Goal: Task Accomplishment & Management: Manage account settings

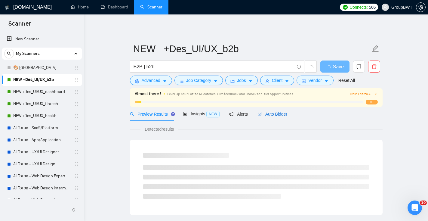
click at [275, 112] on span "Auto Bidder" at bounding box center [272, 114] width 30 height 5
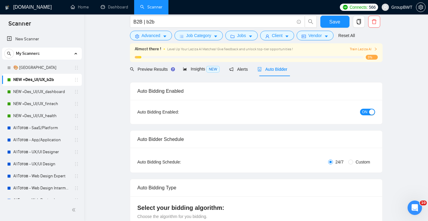
scroll to position [19, 0]
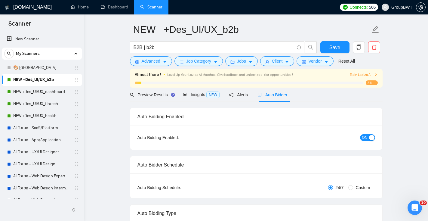
click at [367, 139] on span "ON" at bounding box center [364, 137] width 5 height 7
click at [334, 46] on span "Save" at bounding box center [334, 48] width 11 height 8
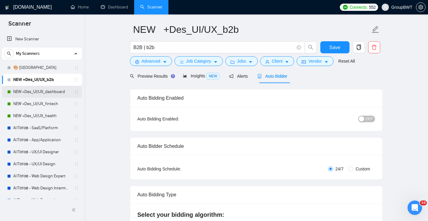
click at [54, 90] on link "NEW +Des_UI/UX_dashboard" at bounding box center [41, 92] width 57 height 12
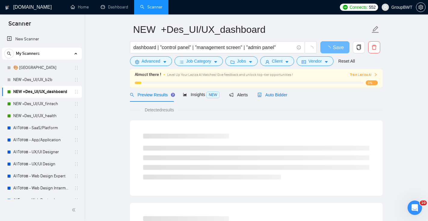
click at [285, 97] on span "Auto Bidder" at bounding box center [272, 94] width 30 height 5
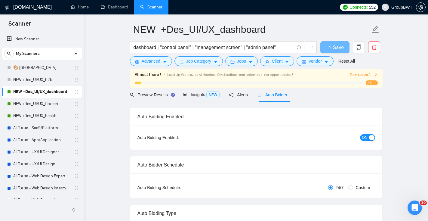
click at [368, 135] on button "ON" at bounding box center [367, 137] width 15 height 7
click at [341, 51] on button "Save" at bounding box center [334, 47] width 29 height 12
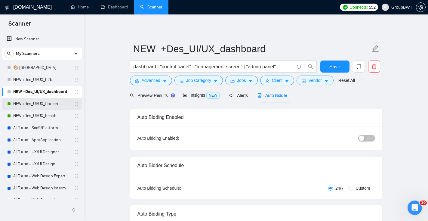
click at [33, 101] on link "NEW +Des_UI/UX_fintech" at bounding box center [41, 104] width 57 height 12
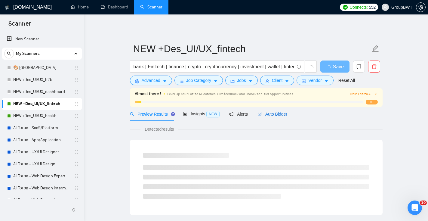
click at [281, 113] on span "Auto Bidder" at bounding box center [272, 114] width 30 height 5
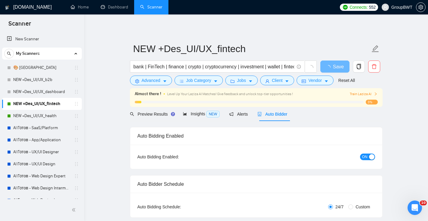
click at [364, 157] on span "ON" at bounding box center [364, 156] width 5 height 7
click at [336, 68] on span "Save" at bounding box center [334, 67] width 11 height 8
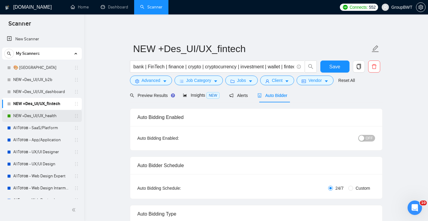
click at [52, 112] on link "NEW +Des_UI/UX_health" at bounding box center [41, 116] width 57 height 12
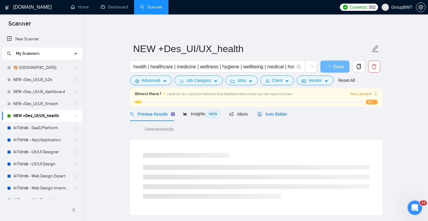
click at [282, 112] on span "Auto Bidder" at bounding box center [272, 114] width 30 height 5
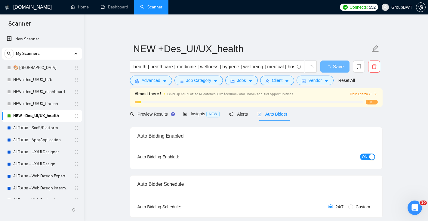
click at [367, 156] on span "ON" at bounding box center [364, 156] width 5 height 7
click at [342, 70] on button "Save" at bounding box center [334, 66] width 29 height 12
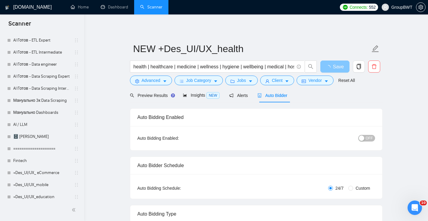
scroll to position [240, 0]
